Goal: Find specific page/section: Find specific page/section

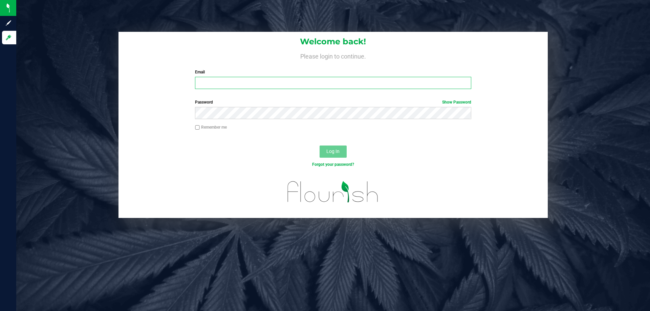
click at [220, 88] on input "Email" at bounding box center [333, 83] width 276 height 12
type input "[EMAIL_ADDRESS][DOMAIN_NAME]"
click at [319, 145] on button "Log In" at bounding box center [332, 151] width 27 height 12
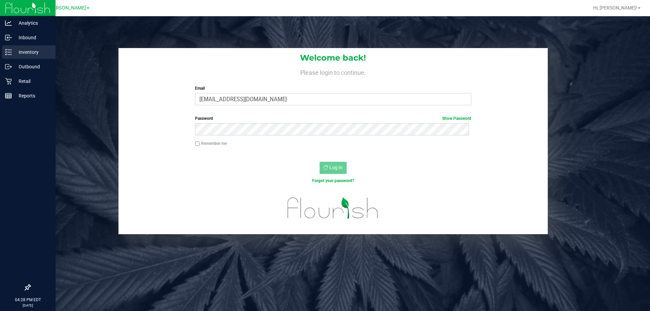
click at [10, 47] on div "Inventory" at bounding box center [28, 52] width 53 height 14
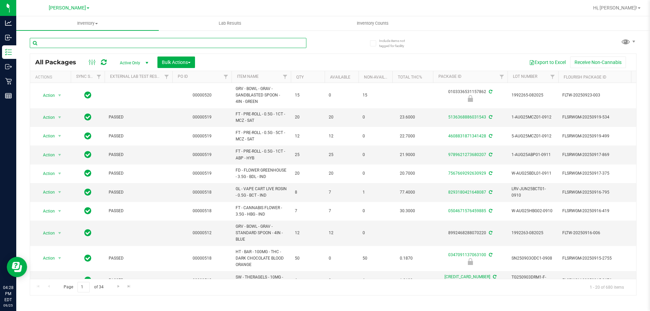
click at [118, 41] on input "text" at bounding box center [168, 43] width 276 height 10
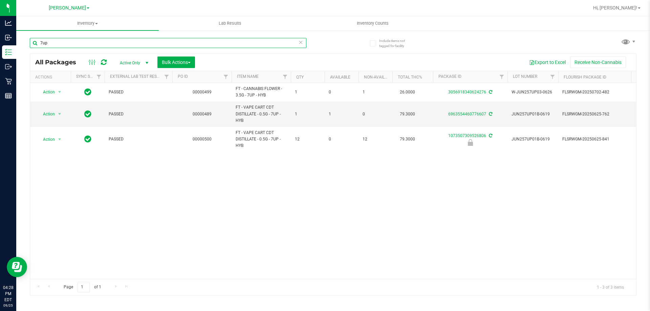
type input "7up"
click at [171, 216] on div "Action Action Adjust qty Create package Edit attributes Global inventory Locate…" at bounding box center [333, 181] width 606 height 196
